Goal: Navigation & Orientation: Find specific page/section

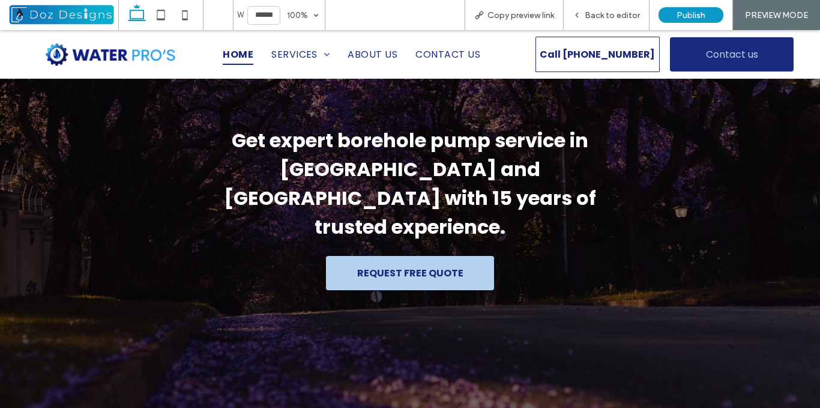
scroll to position [2765, 0]
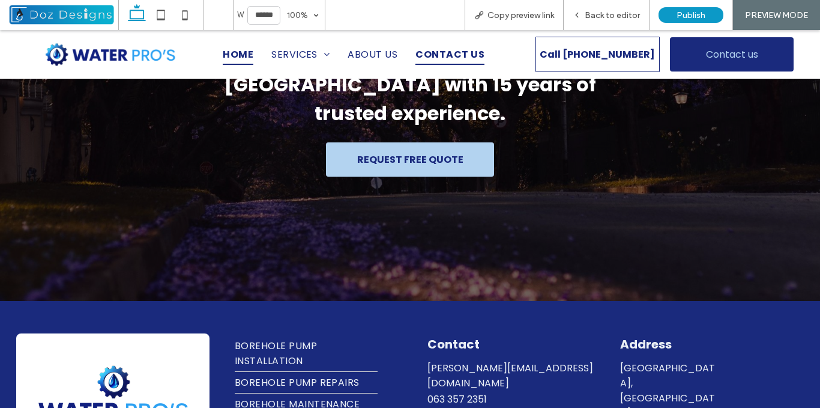
click at [445, 58] on span "CONTACT US" at bounding box center [449, 54] width 69 height 21
click at [576, 17] on icon at bounding box center [577, 15] width 8 height 8
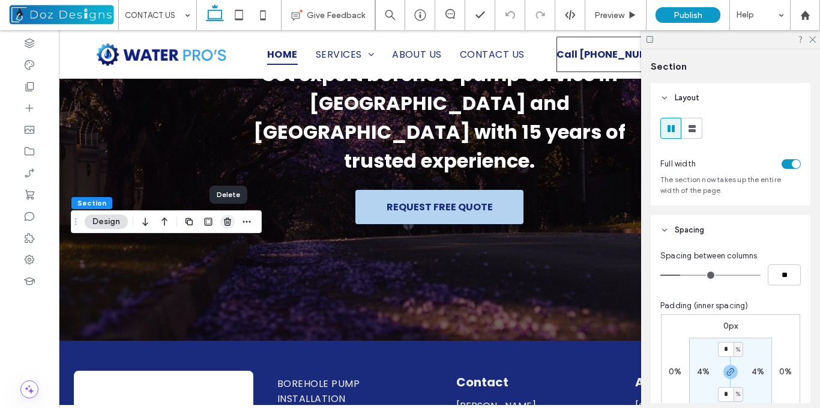
click at [226, 221] on use "button" at bounding box center [227, 221] width 7 height 8
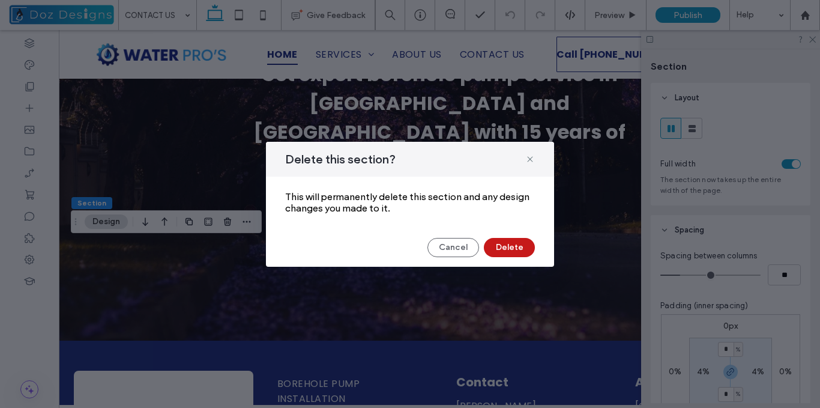
click at [523, 250] on button "Delete" at bounding box center [509, 247] width 51 height 19
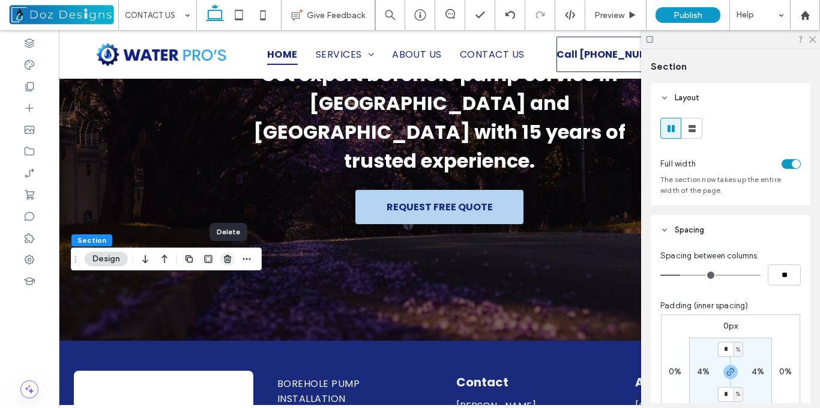
click at [228, 258] on icon "button" at bounding box center [228, 259] width 10 height 10
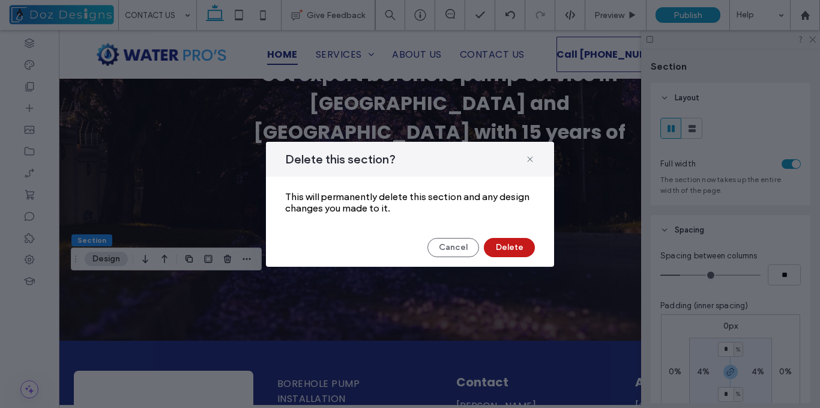
click at [501, 248] on button "Delete" at bounding box center [509, 247] width 51 height 19
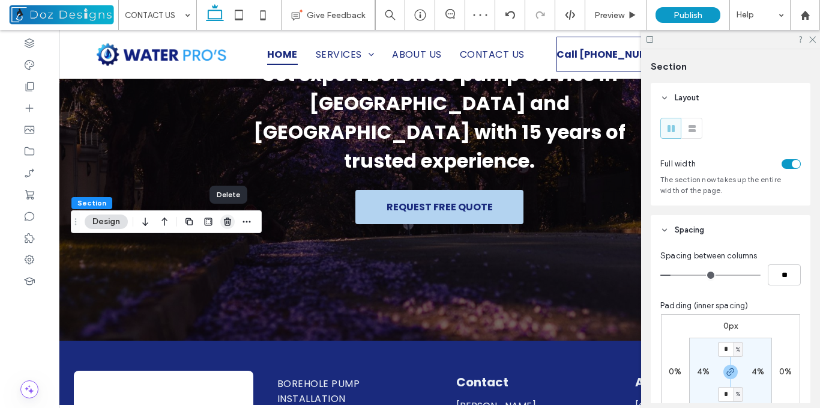
click at [225, 221] on icon "button" at bounding box center [228, 222] width 10 height 10
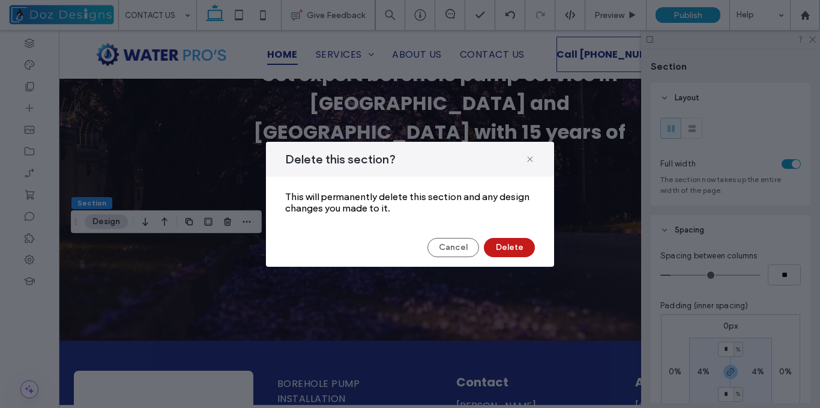
click at [509, 243] on button "Delete" at bounding box center [509, 247] width 51 height 19
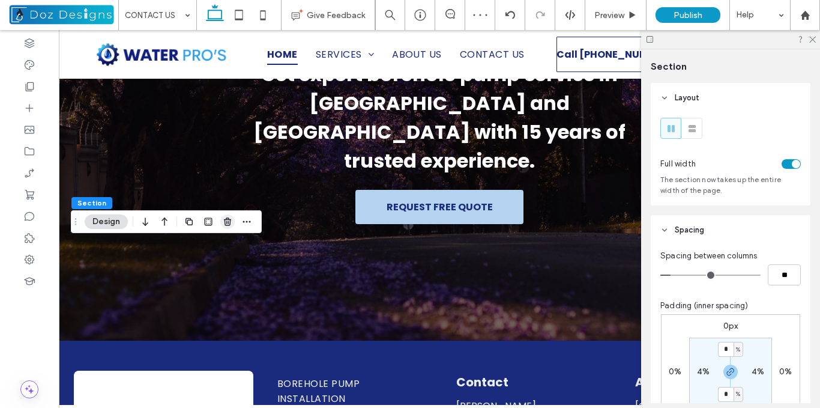
click at [231, 220] on use "button" at bounding box center [227, 221] width 7 height 8
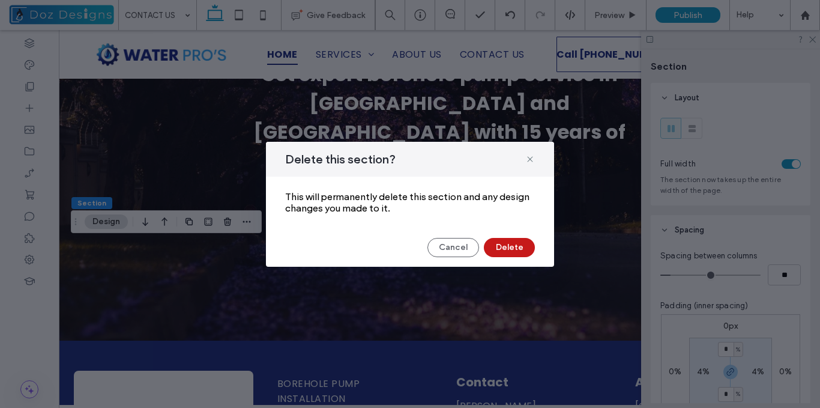
click at [516, 246] on button "Delete" at bounding box center [509, 247] width 51 height 19
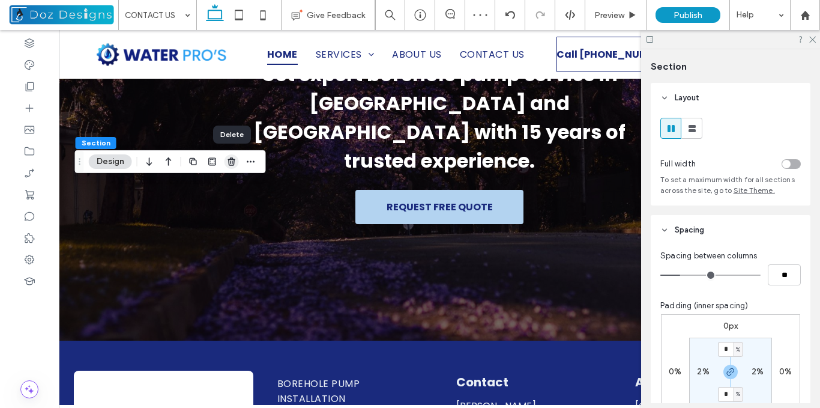
click at [232, 161] on icon "button" at bounding box center [232, 162] width 10 height 10
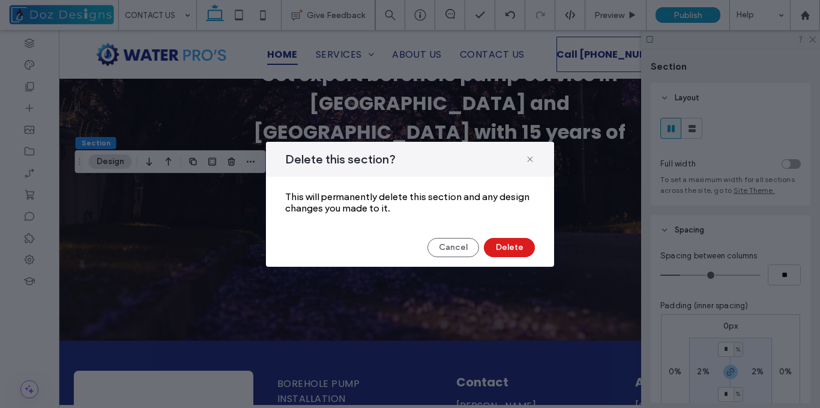
click at [228, 202] on div "Delete this section? This will permanently delete this section and any design c…" at bounding box center [410, 204] width 820 height 408
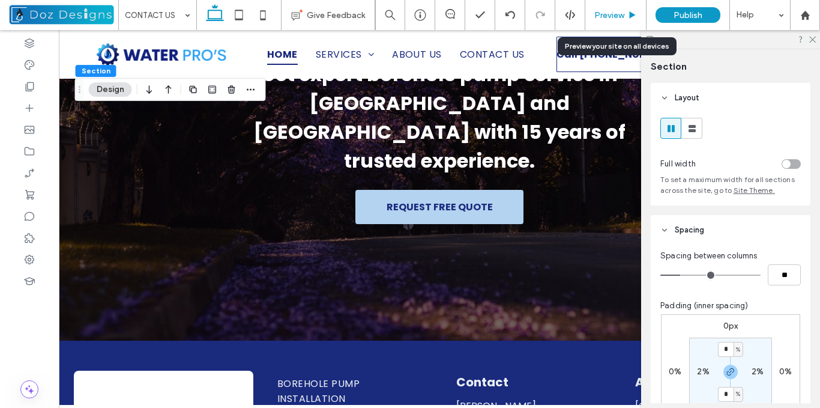
click at [628, 11] on icon at bounding box center [632, 15] width 9 height 9
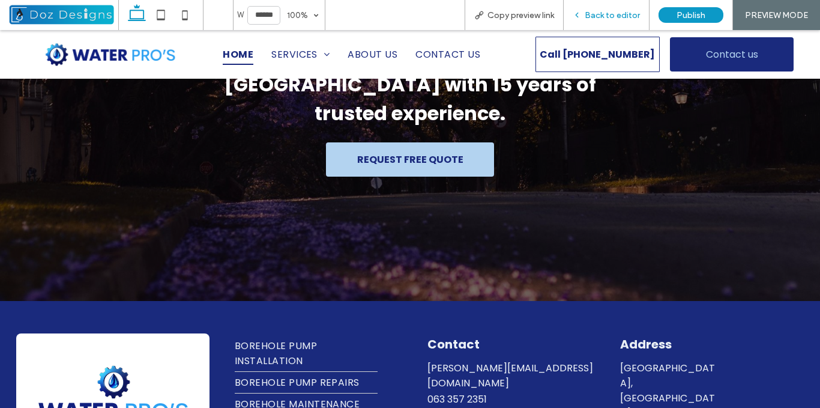
click at [591, 11] on span "Back to editor" at bounding box center [612, 15] width 55 height 10
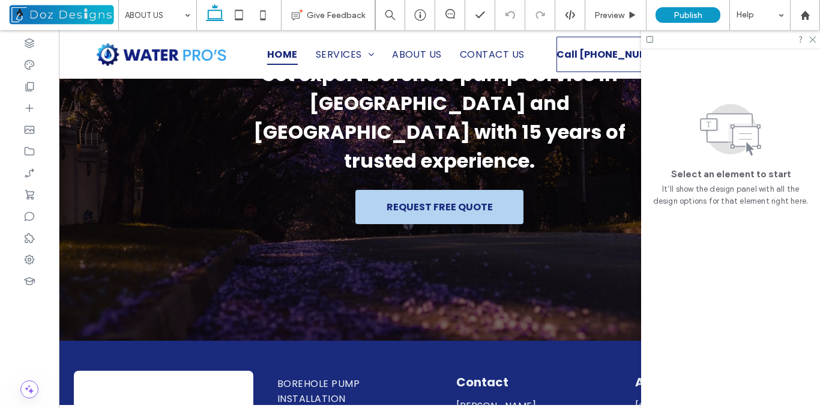
click at [817, 38] on div at bounding box center [730, 39] width 179 height 19
click at [623, 17] on span "Preview" at bounding box center [609, 15] width 30 height 10
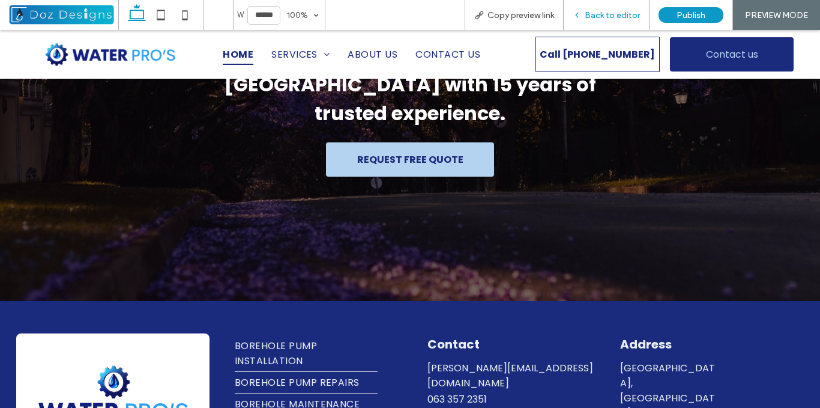
click at [597, 18] on span "Back to editor" at bounding box center [612, 15] width 55 height 10
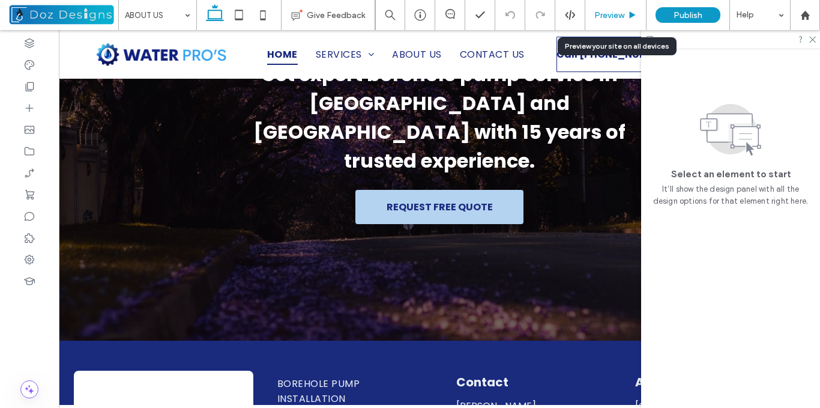
click at [624, 9] on div "Preview" at bounding box center [615, 15] width 61 height 30
click at [623, 16] on span "Preview" at bounding box center [609, 15] width 30 height 10
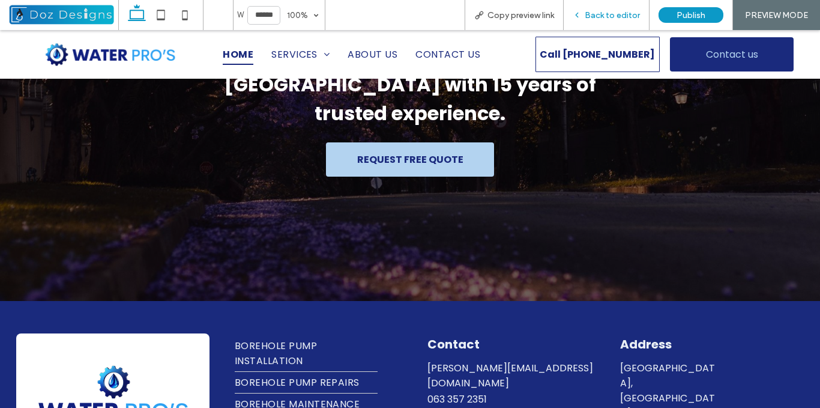
click at [581, 14] on icon at bounding box center [577, 15] width 8 height 8
